Goal: Task Accomplishment & Management: Manage account settings

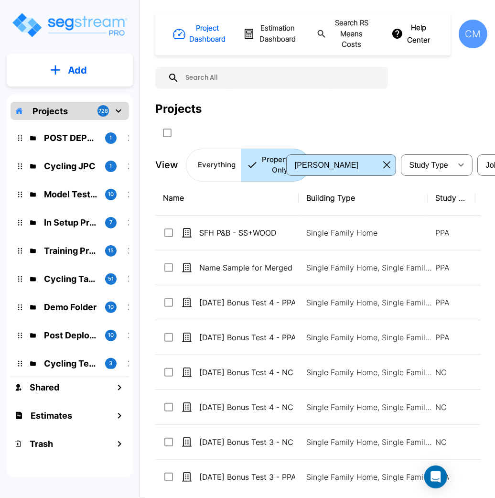
click at [473, 36] on div "CM" at bounding box center [473, 34] width 29 height 29
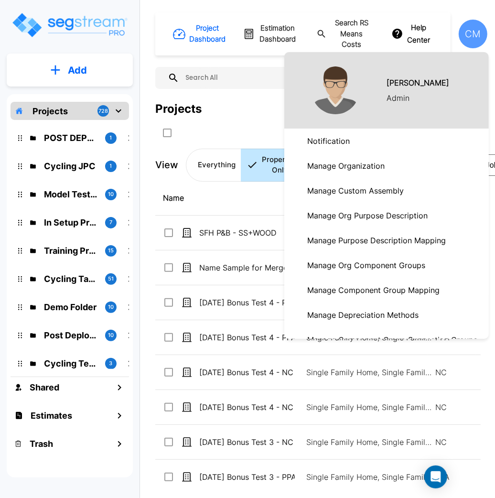
click at [378, 165] on p "Manage Organization" at bounding box center [345, 165] width 85 height 19
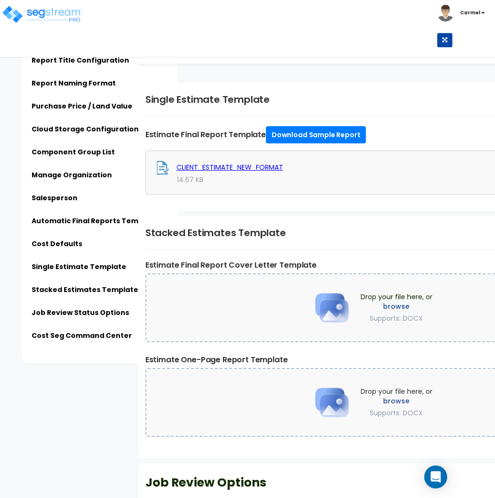
scroll to position [3175, 0]
